Goal: Information Seeking & Learning: Learn about a topic

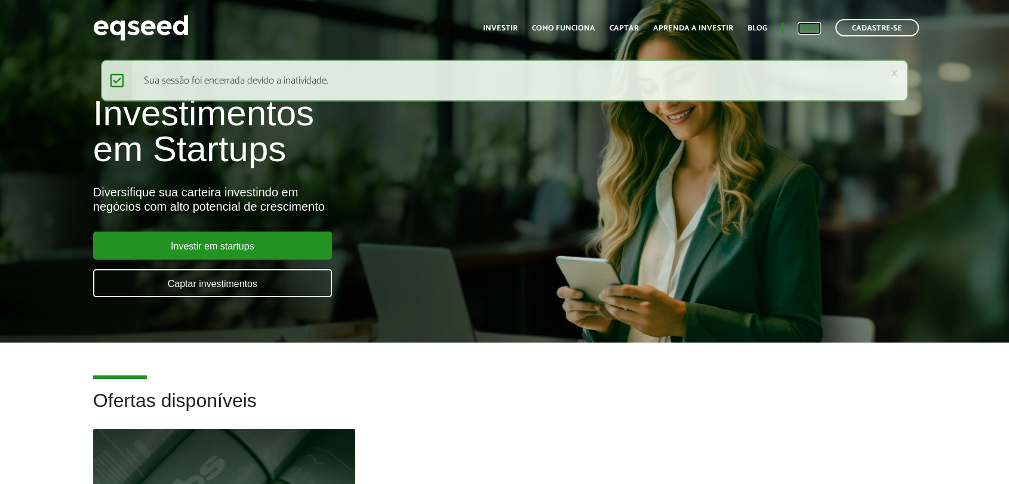
click at [807, 25] on link "Login" at bounding box center [809, 28] width 23 height 8
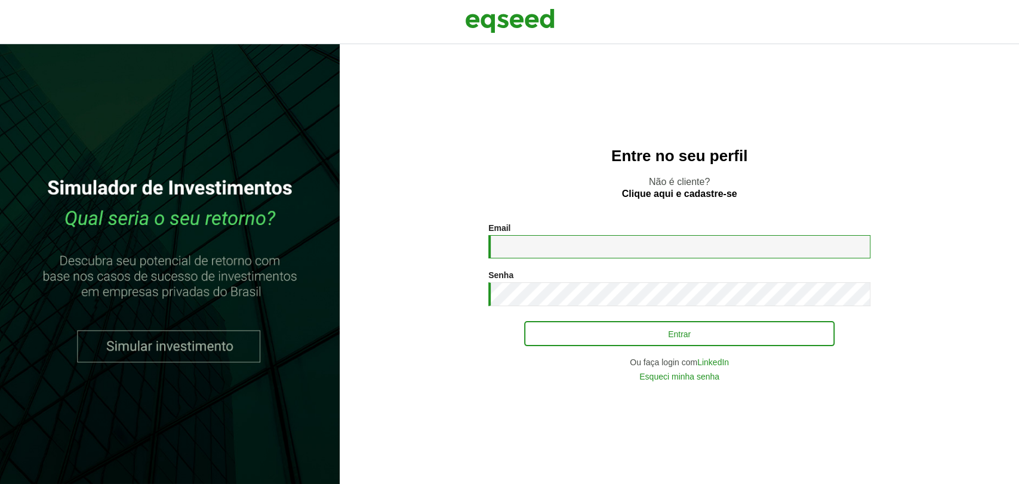
type input "**********"
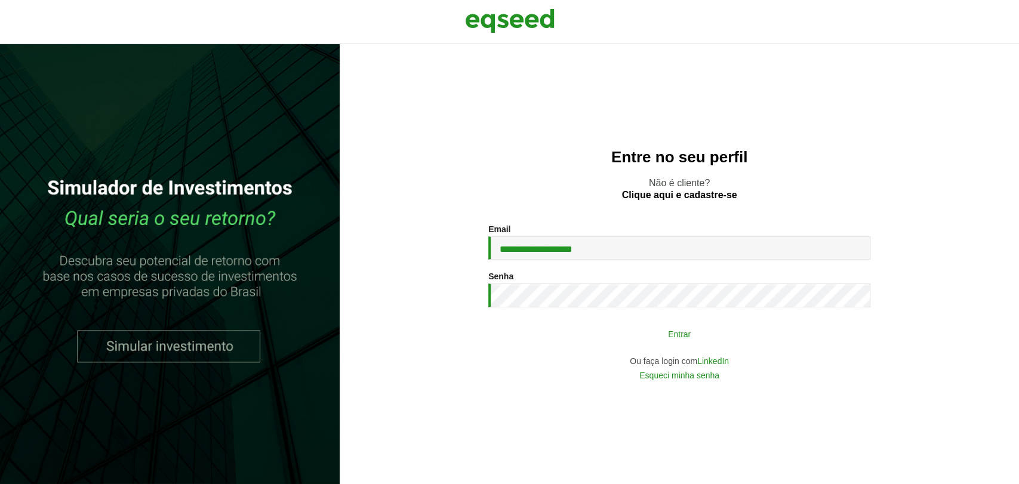
click at [551, 340] on button "Entrar" at bounding box center [679, 333] width 310 height 23
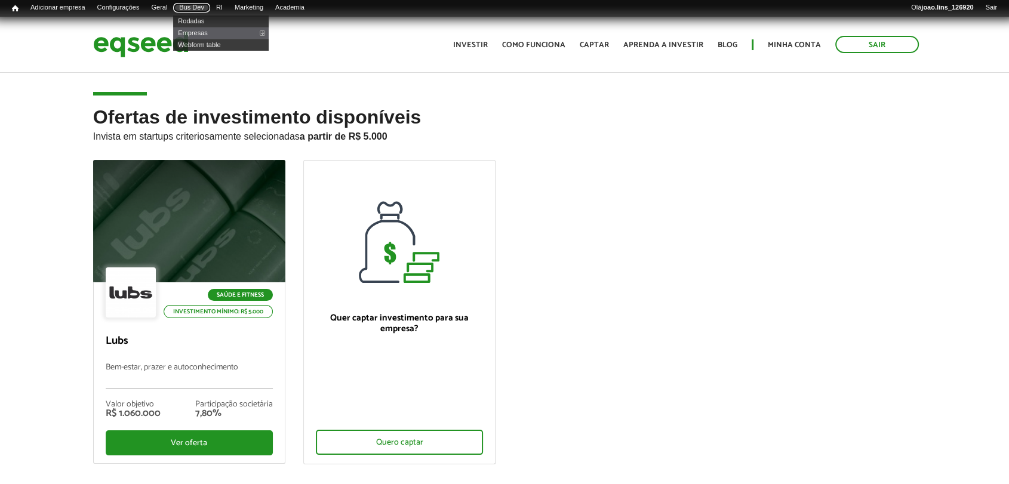
click at [204, 5] on link "Bus Dev" at bounding box center [191, 8] width 37 height 10
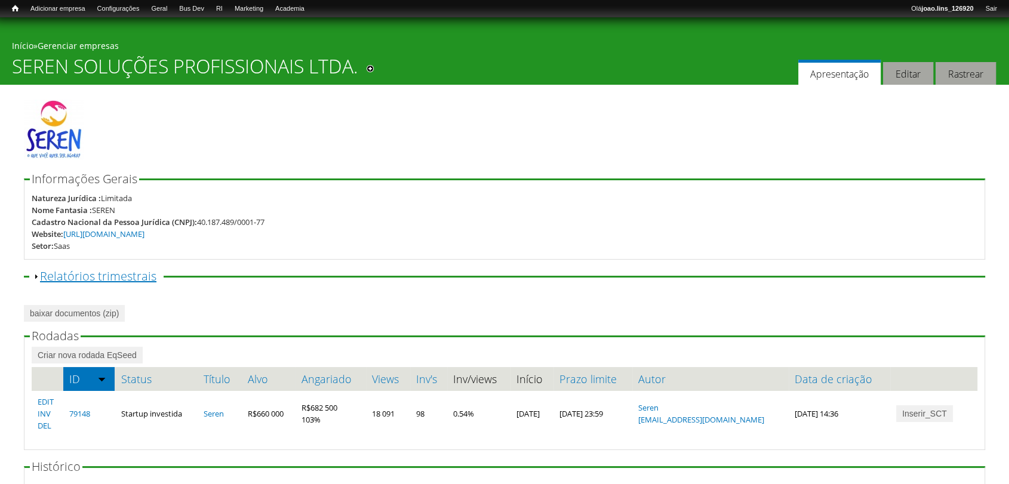
click at [78, 279] on link "Exibir Relatórios trimestrais" at bounding box center [98, 276] width 116 height 16
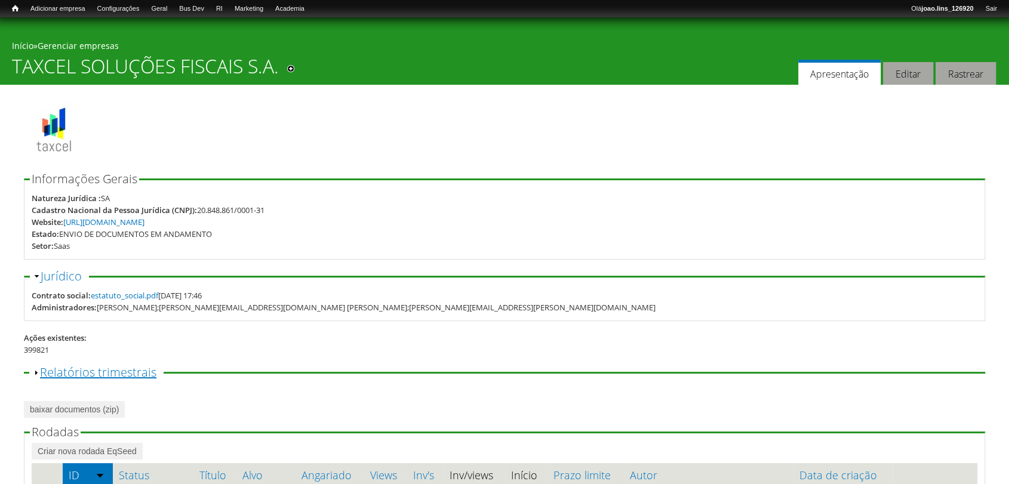
click at [47, 367] on link "Exibir Relatórios trimestrais" at bounding box center [98, 372] width 116 height 16
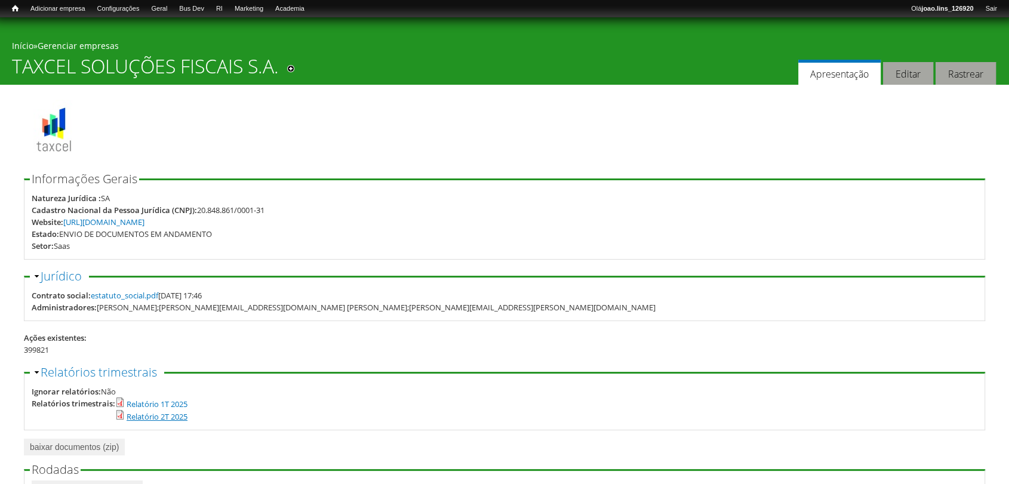
click at [175, 413] on link "Relatório 2T 2025" at bounding box center [157, 416] width 61 height 11
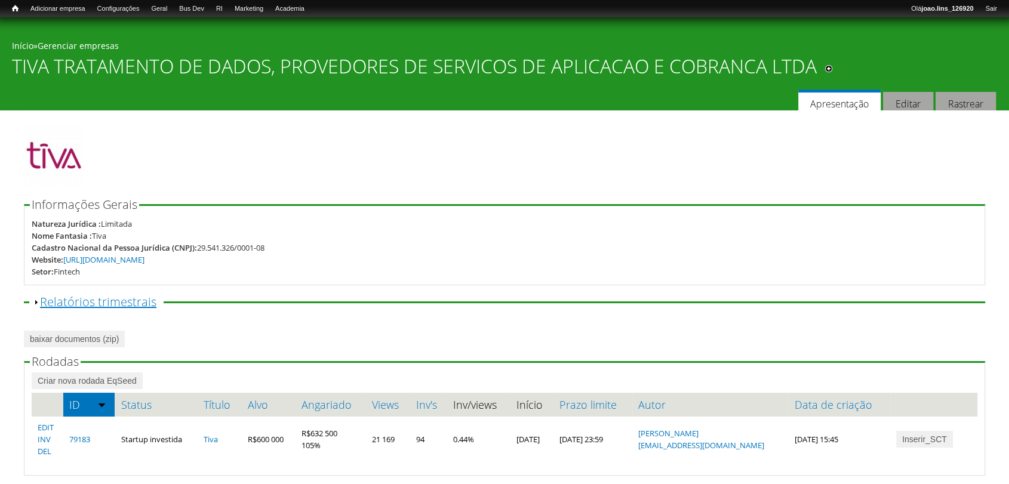
click at [46, 297] on link "Exibir Relatórios trimestrais" at bounding box center [98, 302] width 116 height 16
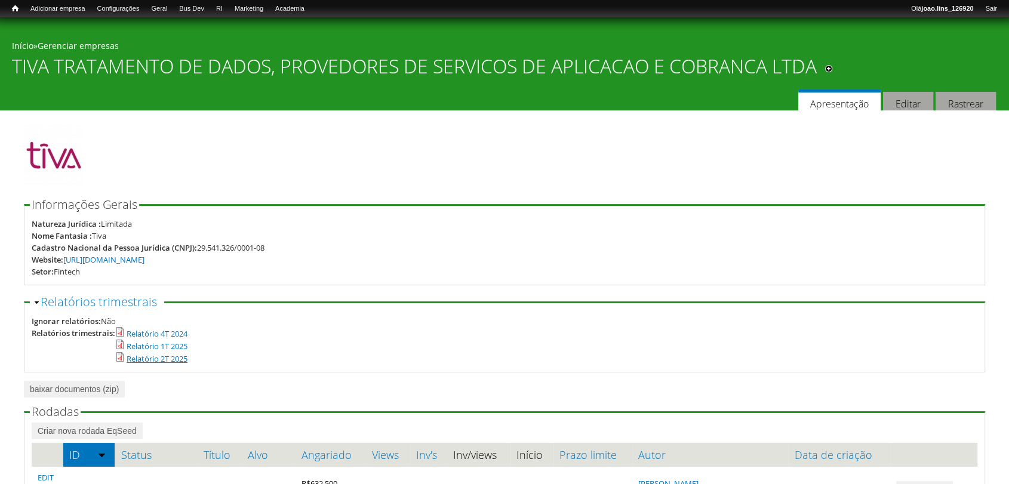
click at [175, 361] on link "Relatório 2T 2025" at bounding box center [157, 358] width 61 height 11
